Goal: Task Accomplishment & Management: Use online tool/utility

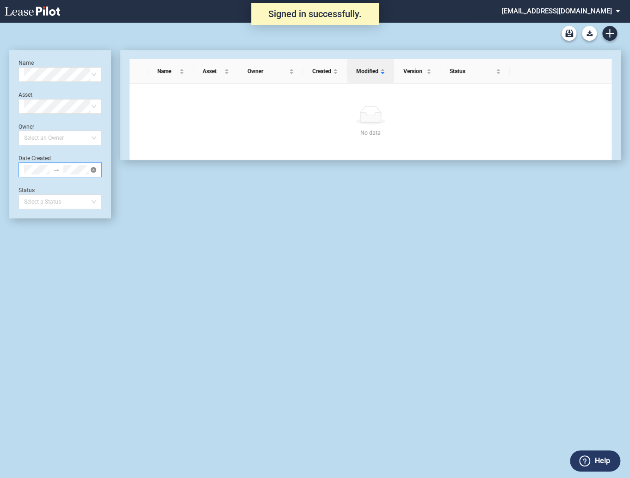
click at [94, 171] on icon "close-circle" at bounding box center [94, 170] width 6 height 6
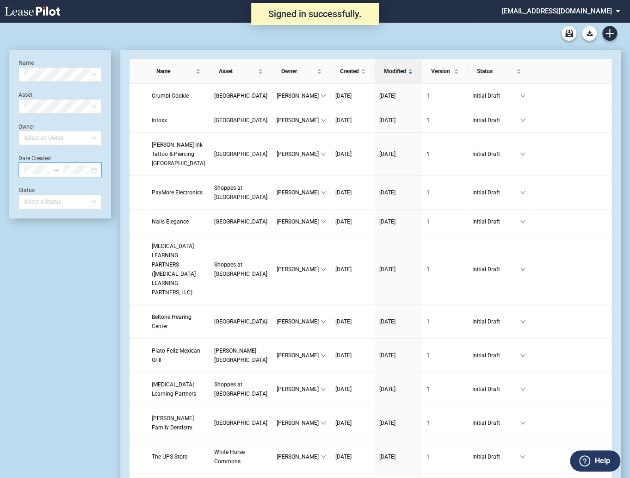
click at [94, 171] on div at bounding box center [60, 169] width 83 height 15
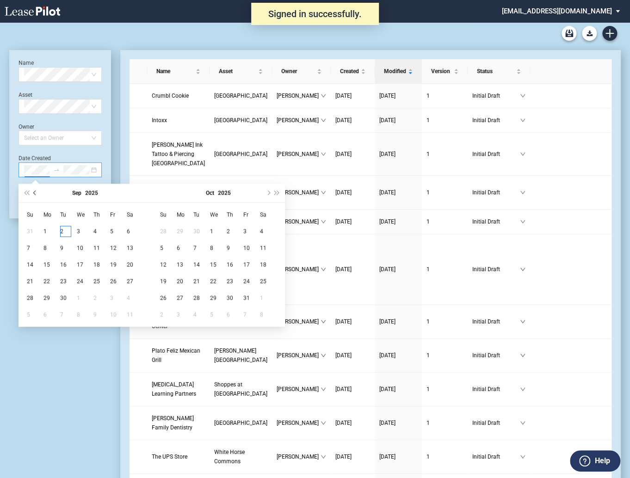
click at [35, 194] on button "Previous month (PageUp)" at bounding box center [35, 193] width 9 height 19
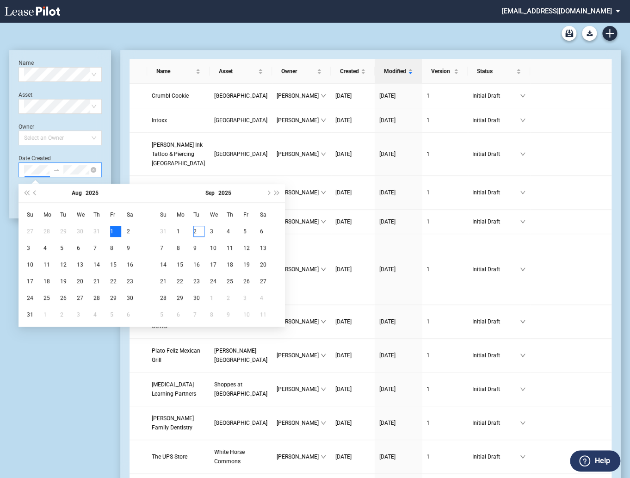
click at [111, 231] on div "1" at bounding box center [115, 231] width 11 height 11
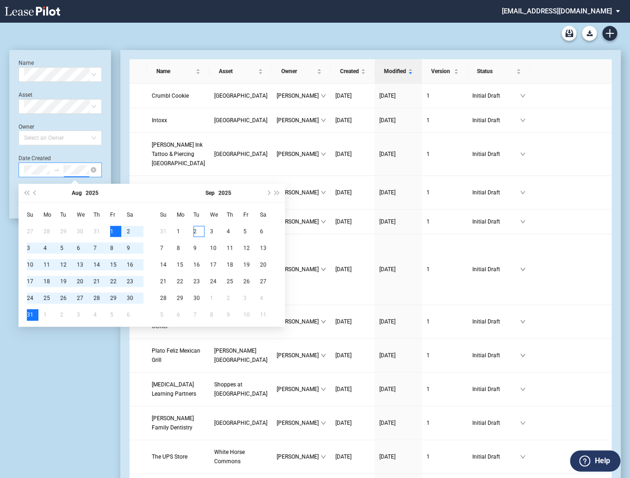
click at [31, 315] on div "31" at bounding box center [32, 314] width 11 height 11
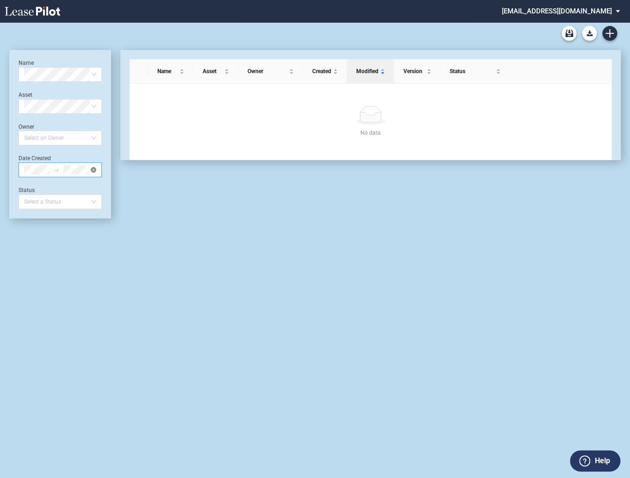
click at [95, 169] on icon "close-circle" at bounding box center [94, 170] width 6 height 6
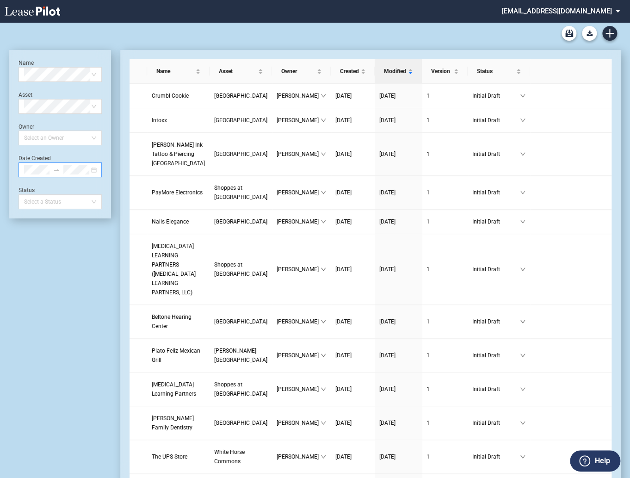
click at [554, 12] on md-select "[EMAIL_ADDRESS][DOMAIN_NAME] Change Password 2-Factor Authentication Admin Area…" at bounding box center [564, 10] width 127 height 21
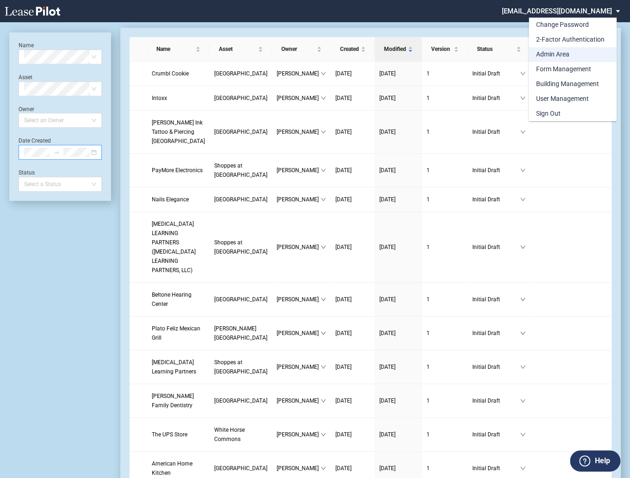
click at [544, 56] on div "Admin Area" at bounding box center [552, 54] width 33 height 9
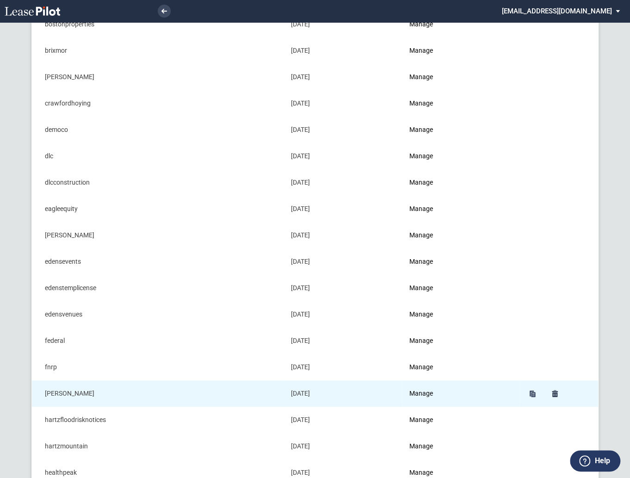
scroll to position [218, 0]
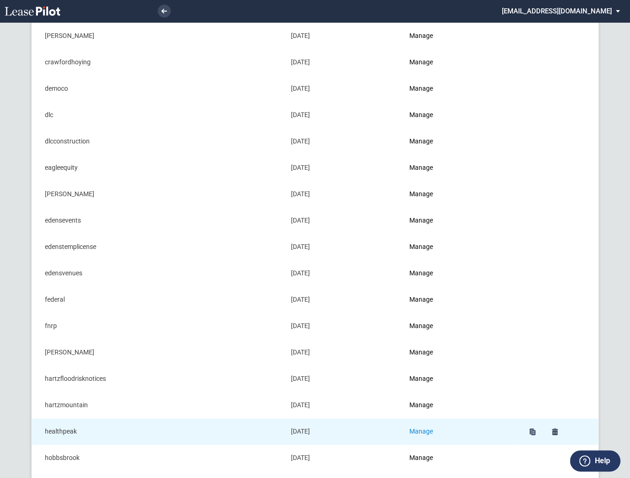
click at [429, 430] on link "Manage" at bounding box center [421, 431] width 24 height 7
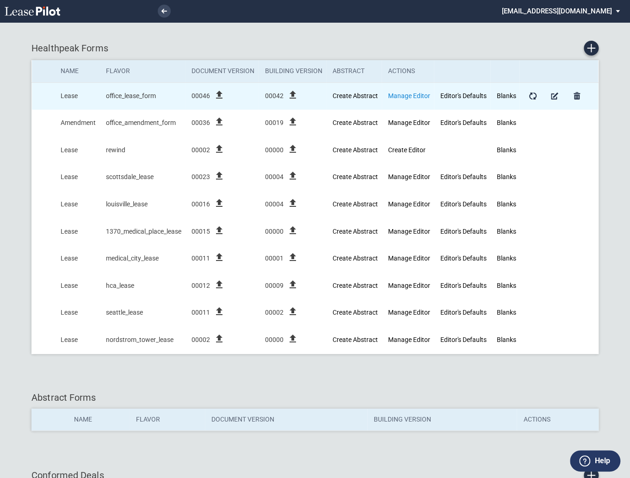
click at [395, 96] on link "Manage Editor" at bounding box center [409, 95] width 42 height 7
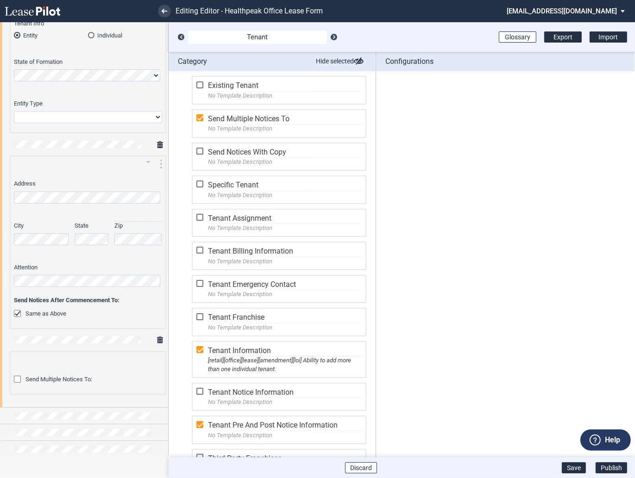
scroll to position [243, 0]
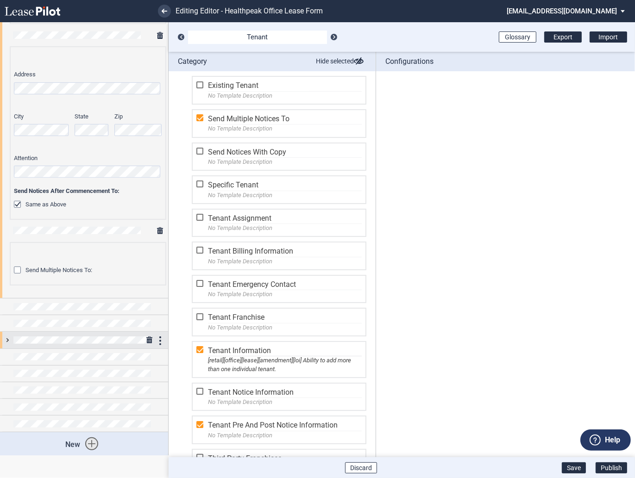
click at [9, 343] on div at bounding box center [84, 340] width 168 height 16
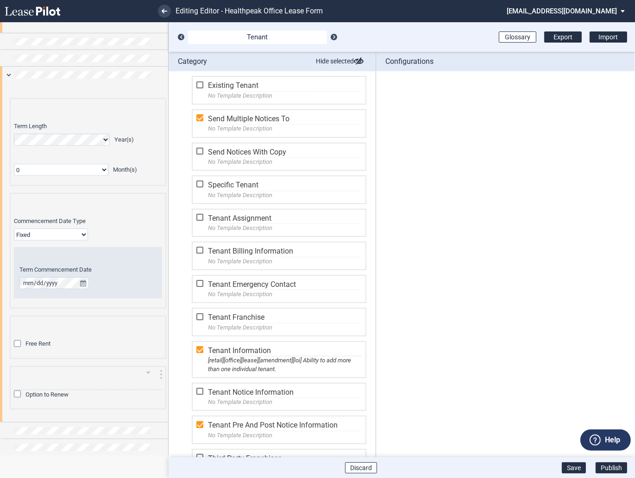
scroll to position [511, 0]
click at [19, 389] on div "Option to Renew" at bounding box center [18, 391] width 9 height 9
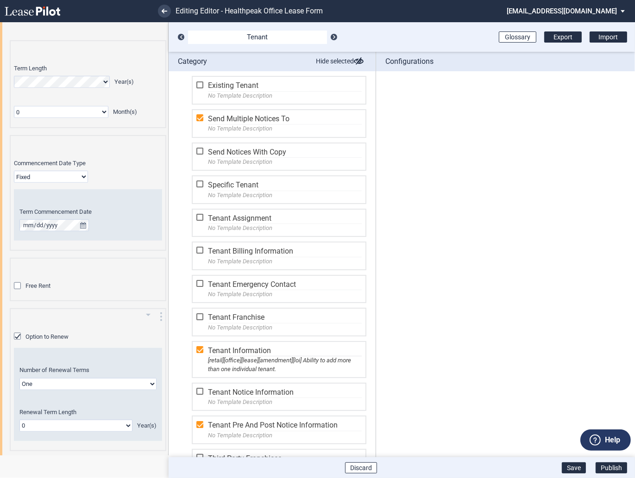
scroll to position [576, 0]
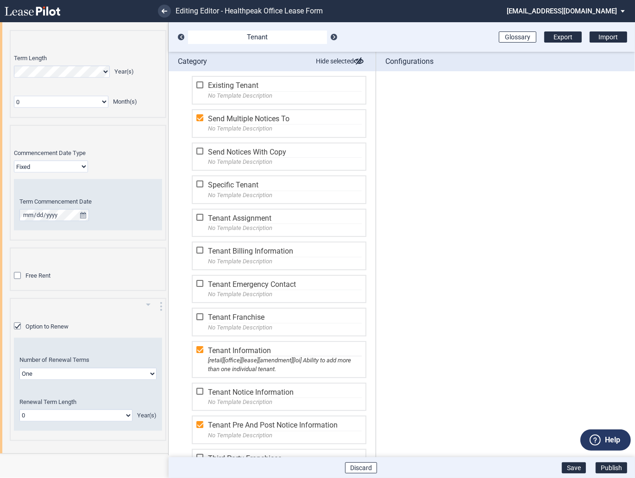
click at [47, 368] on select "One Two" at bounding box center [87, 374] width 137 height 12
select select "2"
click at [19, 368] on select "One Two" at bounding box center [87, 374] width 137 height 12
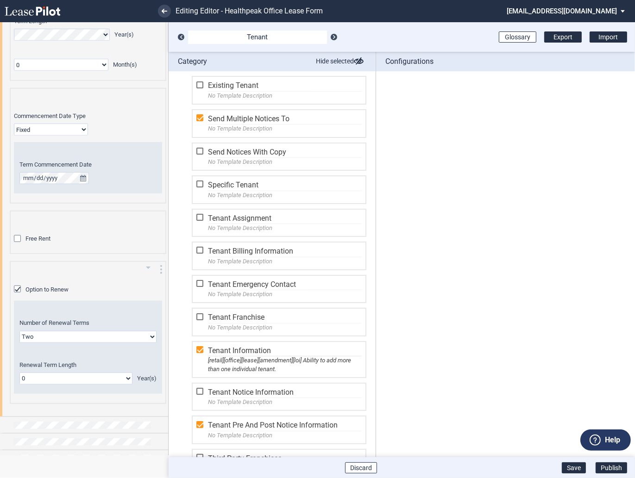
scroll to position [679, 0]
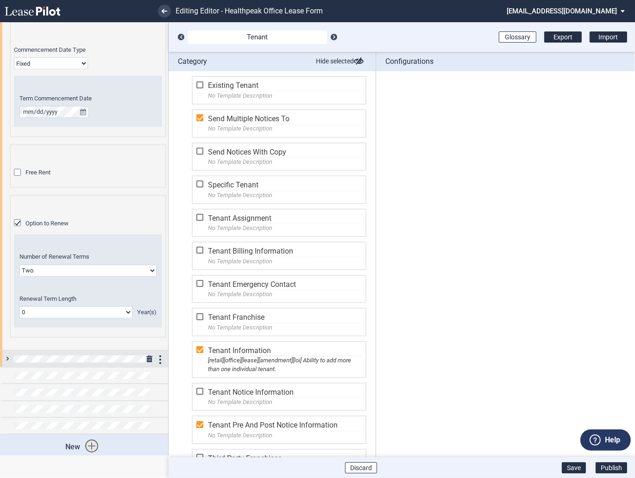
click at [5, 354] on div at bounding box center [84, 359] width 168 height 16
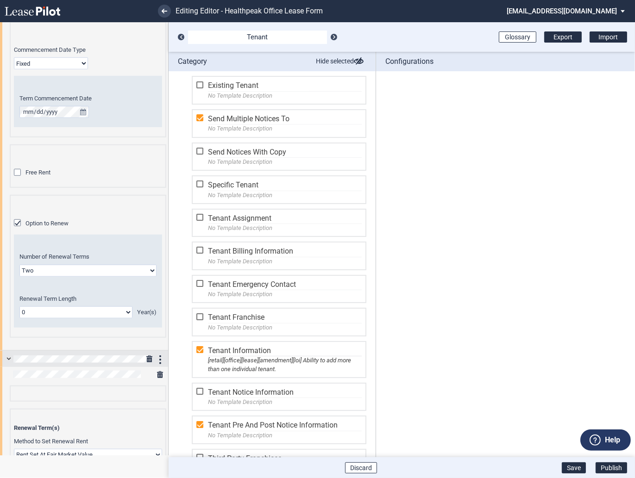
scroll to position [794, 0]
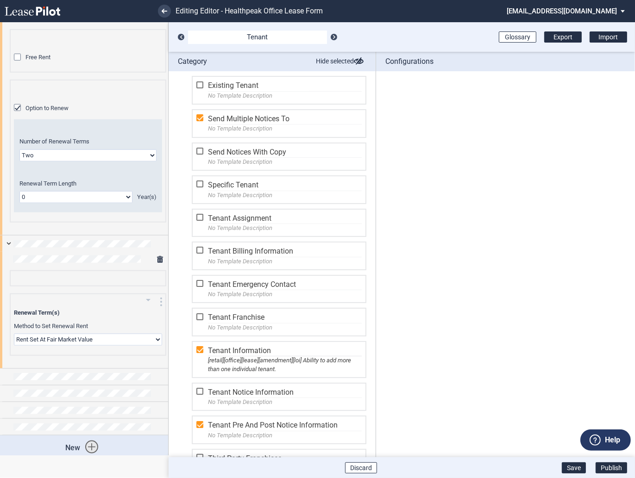
click at [33, 336] on select "Rent Set At Fair Market Value Rent Specified in Lease" at bounding box center [88, 340] width 148 height 12
select select "fixed"
click at [14, 334] on select "Rent Set At Fair Market Value Rent Specified in Lease" at bounding box center [88, 340] width 148 height 12
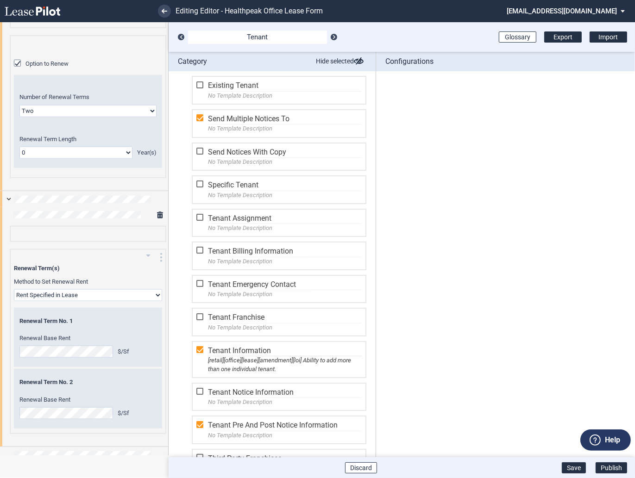
scroll to position [840, 0]
click at [145, 249] on icon "arrow_drop_down" at bounding box center [148, 253] width 11 height 11
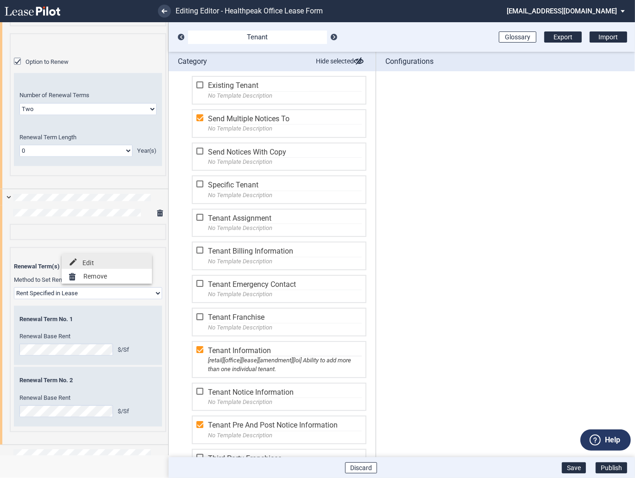
click at [462, 242] on md-backdrop at bounding box center [317, 239] width 635 height 478
